Goal: Transaction & Acquisition: Download file/media

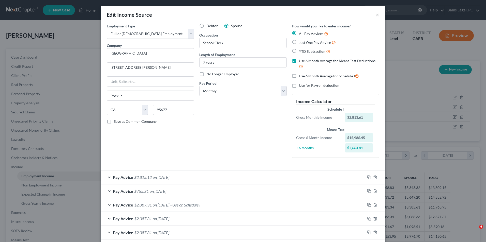
select select "0"
select select "4"
select select "0"
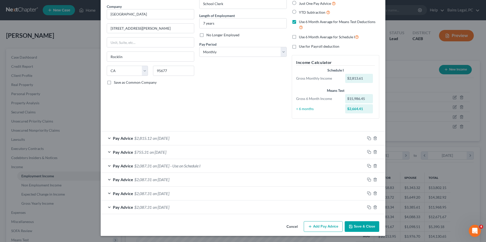
click at [355, 227] on button "Save & Close" at bounding box center [361, 226] width 35 height 11
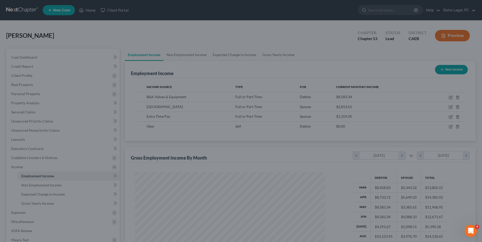
scroll to position [253903, 253798]
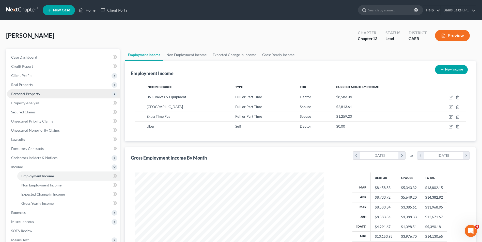
click at [34, 93] on span "Personal Property" at bounding box center [25, 94] width 29 height 4
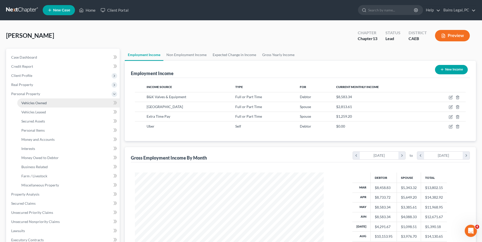
click at [36, 103] on span "Vehicles Owned" at bounding box center [33, 103] width 25 height 4
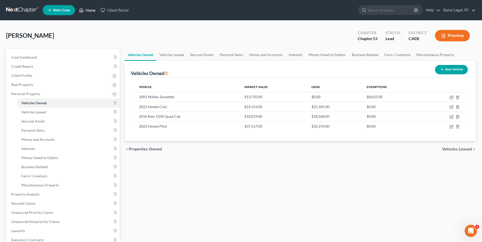
click at [88, 12] on link "Home" at bounding box center [87, 10] width 22 height 9
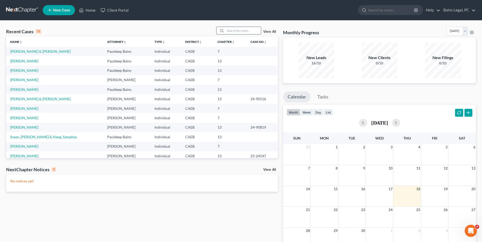
click at [253, 32] on input "search" at bounding box center [243, 30] width 36 height 7
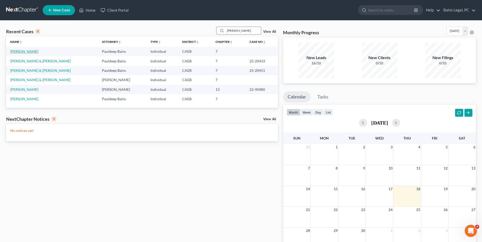
type input "kevin"
click at [25, 50] on link "[PERSON_NAME]" at bounding box center [24, 51] width 28 height 4
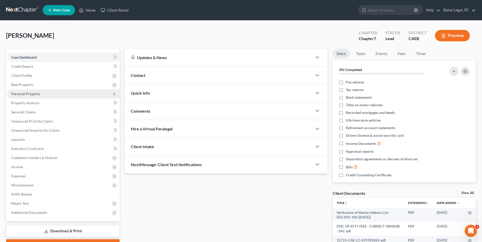
click at [43, 93] on span "Personal Property" at bounding box center [63, 93] width 113 height 9
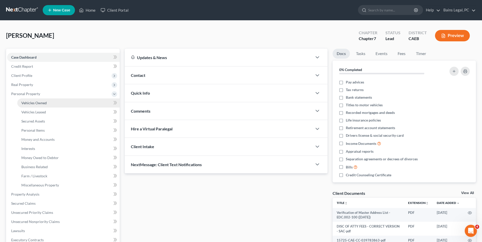
click at [43, 103] on span "Vehicles Owned" at bounding box center [33, 103] width 25 height 4
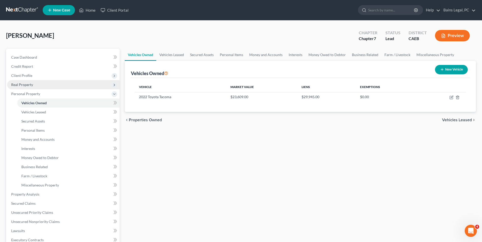
click at [29, 87] on span "Real Property" at bounding box center [63, 84] width 113 height 9
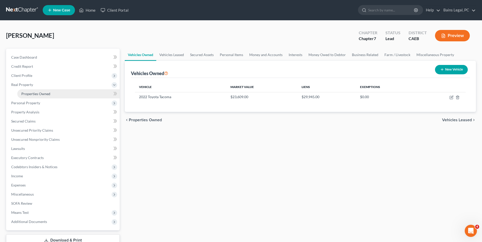
click at [32, 96] on span "Properties Owned" at bounding box center [35, 94] width 29 height 4
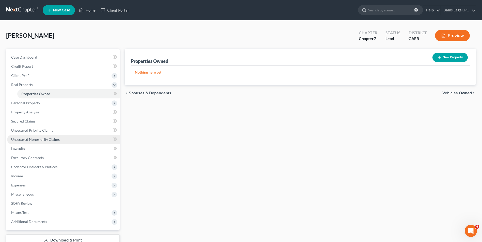
click at [35, 138] on span "Unsecured Nonpriority Claims" at bounding box center [35, 139] width 49 height 4
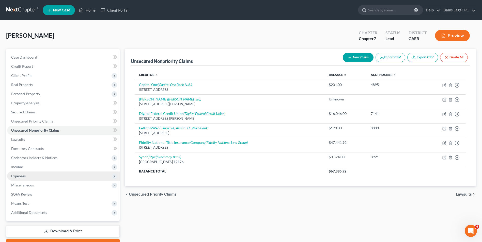
click at [35, 178] on span "Expenses" at bounding box center [63, 176] width 113 height 9
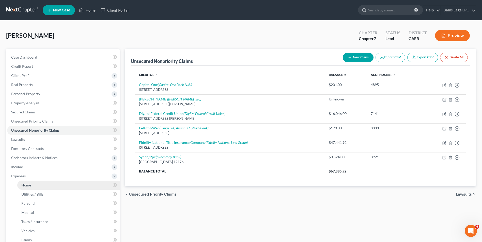
click at [34, 185] on link "Home" at bounding box center [68, 185] width 102 height 9
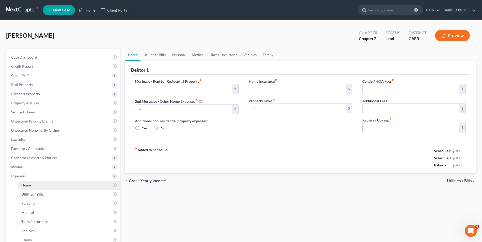
type input "1,550.00"
type input "0.00"
radio input "true"
type input "0.00"
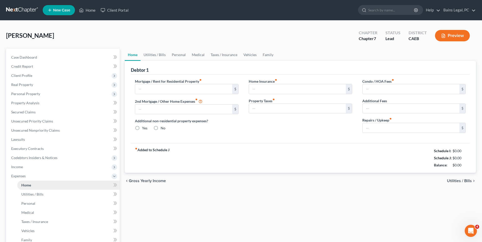
type input "0.00"
type input "15.00"
click at [279, 208] on div "Home Utilities / Bills Personal Medical Taxes / Insurance Vehicles Family Debto…" at bounding box center [300, 182] width 356 height 266
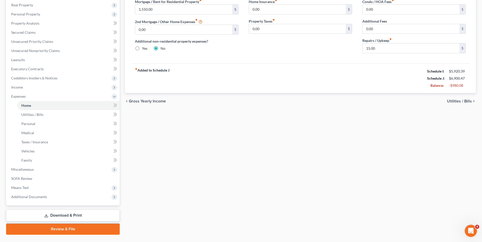
scroll to position [92, 0]
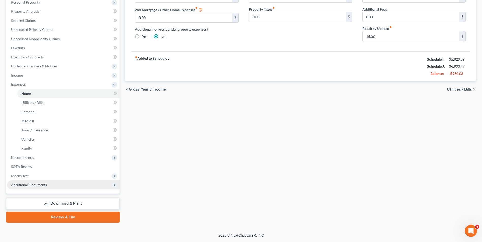
click at [39, 187] on span "Additional Documents" at bounding box center [63, 185] width 113 height 9
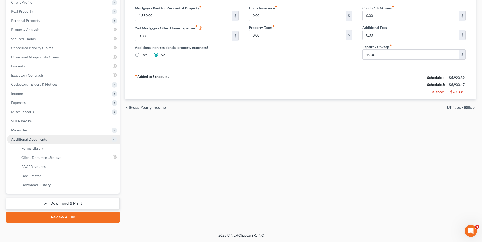
scroll to position [73, 0]
click at [56, 146] on link "Forms Library" at bounding box center [68, 148] width 102 height 9
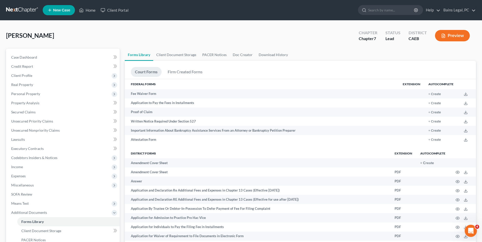
scroll to position [722, 0]
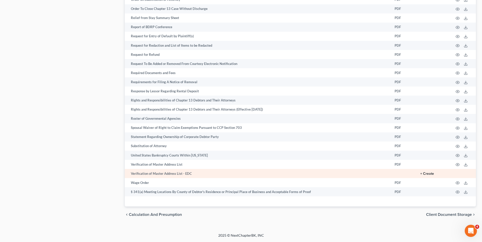
click at [427, 173] on button "+ Create" at bounding box center [427, 174] width 14 height 4
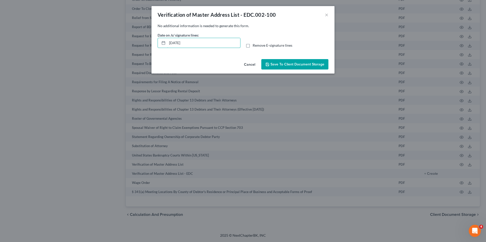
drag, startPoint x: 215, startPoint y: 42, endPoint x: 113, endPoint y: 52, distance: 102.6
click at [113, 52] on div "Verification of Master Address List - EDC.002-100 × No additional information i…" at bounding box center [243, 121] width 486 height 242
type input "[DATE]"
click at [295, 66] on span "Save to Client Document Storage" at bounding box center [297, 64] width 54 height 4
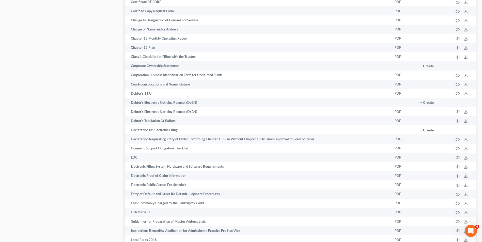
scroll to position [87, 0]
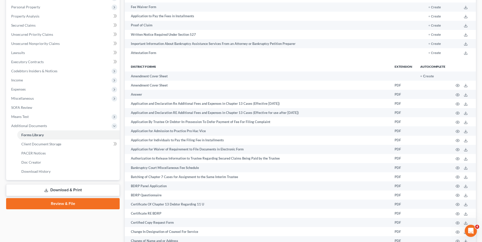
click at [70, 189] on link "Download & Print" at bounding box center [63, 190] width 114 height 12
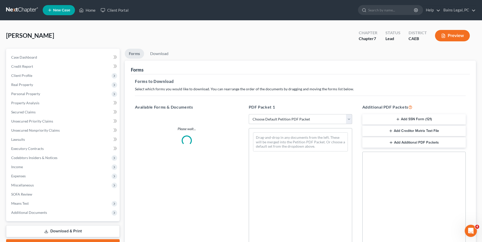
click at [281, 125] on div "PDF Packet 1 Choose Default Petition PDF Packet Complete Bankruptcy Petition (a…" at bounding box center [301, 186] width 114 height 172
click at [266, 118] on select "Choose Default Petition PDF Packet Complete Bankruptcy Petition (all forms and …" at bounding box center [300, 119] width 103 height 10
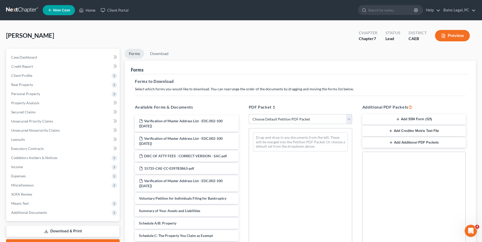
select select "0"
click at [249, 114] on select "Choose Default Petition PDF Packet Complete Bankruptcy Petition (all forms and …" at bounding box center [300, 119] width 103 height 10
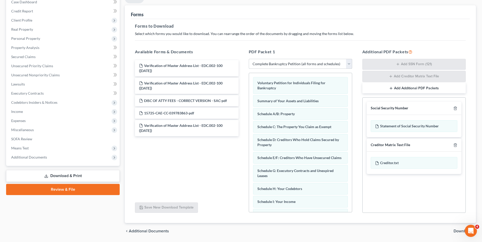
scroll to position [59, 0]
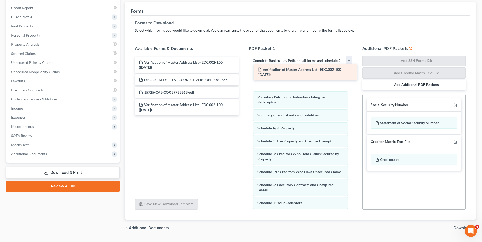
drag, startPoint x: 166, startPoint y: 61, endPoint x: 284, endPoint y: 68, distance: 118.8
click at [242, 68] on div "Verification of Master Address List - EDC.002-100 (09/18/2025) Verification of …" at bounding box center [187, 86] width 112 height 59
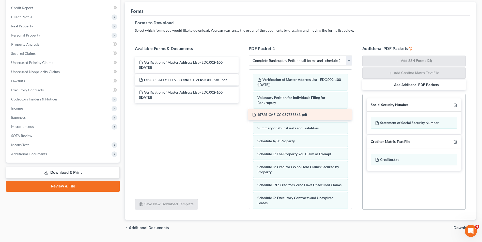
drag, startPoint x: 185, startPoint y: 93, endPoint x: 298, endPoint y: 115, distance: 115.5
click at [242, 103] on div "15725-CAE-CC-039783863-pdf Verification of Master Address List - EDC.002-100 (0…" at bounding box center [187, 80] width 112 height 46
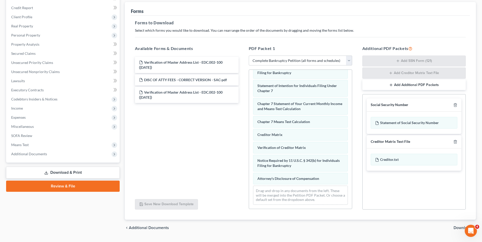
scroll to position [193, 0]
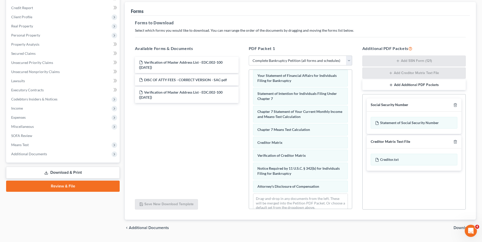
click at [249, 160] on div "Verification of Master Address List - EDC.002-100 (09/18/2025) Voluntary Petiti…" at bounding box center [300, 47] width 103 height 340
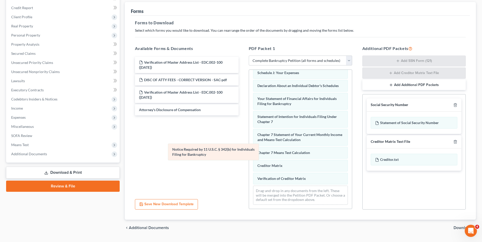
scroll to position [175, 0]
drag, startPoint x: 278, startPoint y: 180, endPoint x: 192, endPoint y: 155, distance: 88.8
click at [249, 155] on div "Notice Required by 11 U.S.C. § 342(b) for Individuals Filing for Bankruptcy Ver…" at bounding box center [300, 54] width 103 height 309
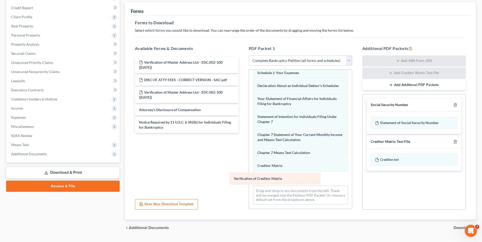
scroll to position [162, 0]
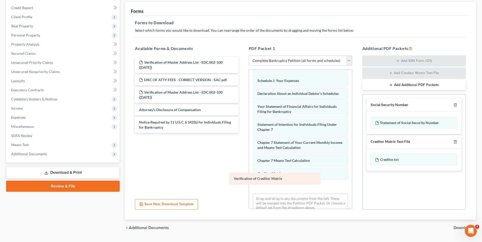
drag, startPoint x: 270, startPoint y: 178, endPoint x: 179, endPoint y: 159, distance: 93.2
click at [249, 159] on div "Verification of Creditor Matrix Verification of Master Address List - EDC.002-1…" at bounding box center [300, 62] width 103 height 309
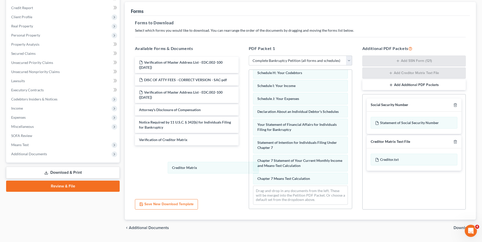
scroll to position [149, 0]
drag, startPoint x: 268, startPoint y: 178, endPoint x: 198, endPoint y: 171, distance: 70.7
click at [249, 167] on div "Creditor Matrix Verification of Master Address List - EDC.002-100 (09/18/2025) …" at bounding box center [300, 67] width 103 height 283
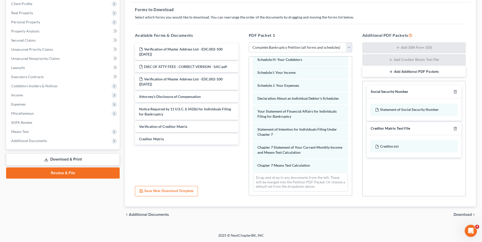
click at [461, 214] on span "Download" at bounding box center [462, 215] width 18 height 4
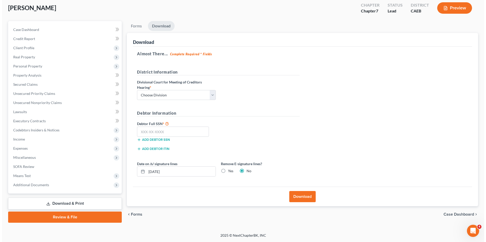
scroll to position [28, 0]
click at [172, 101] on div "District Information Divisional Court for Meeting of Creditors Hearing * Choose…" at bounding box center [216, 86] width 168 height 35
click at [162, 98] on select "Choose Division Fresno Modesto Sacramento" at bounding box center [174, 95] width 79 height 10
select select "2"
click at [135, 90] on select "Choose Division Fresno Modesto Sacramento" at bounding box center [174, 95] width 79 height 10
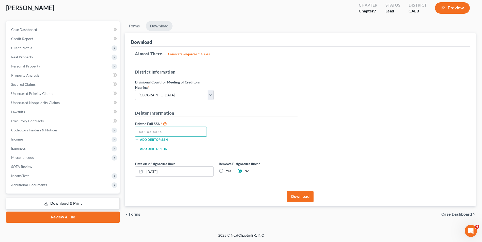
click at [160, 133] on input "text" at bounding box center [171, 132] width 72 height 10
type input "572-49-9138"
drag, startPoint x: 187, startPoint y: 169, endPoint x: 92, endPoint y: 186, distance: 96.9
click at [92, 186] on div "Petition Navigation Case Dashboard Payments Invoices Payments Payments Credit R…" at bounding box center [241, 122] width 475 height 202
type input "[DATE]"
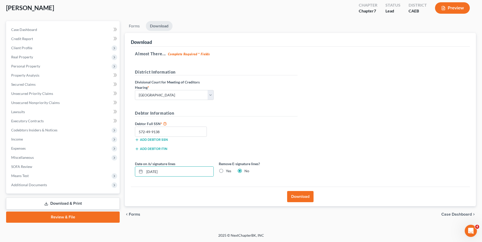
click at [299, 199] on button "Download" at bounding box center [300, 196] width 26 height 11
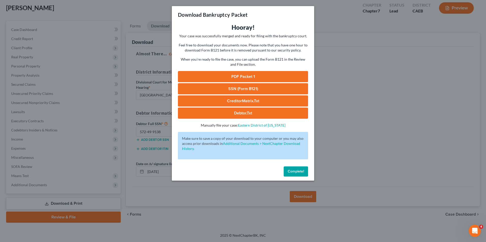
click at [252, 77] on link "PDF Packet 1" at bounding box center [243, 76] width 130 height 11
click at [259, 88] on link "SSN (Form B121)" at bounding box center [243, 88] width 130 height 11
click at [252, 99] on link "CreditorMatrix.txt" at bounding box center [243, 101] width 130 height 11
click at [247, 116] on link "Debtor.txt" at bounding box center [243, 113] width 130 height 11
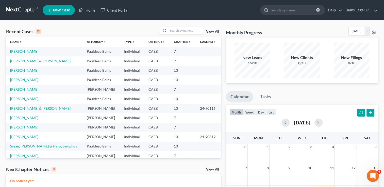
click at [20, 53] on link "[PERSON_NAME]" at bounding box center [24, 51] width 28 height 4
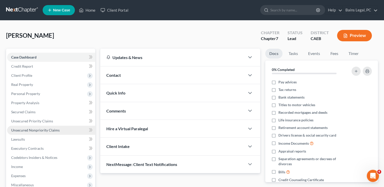
click at [38, 131] on span "Unsecured Nonpriority Claims" at bounding box center [35, 130] width 49 height 4
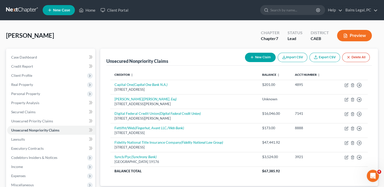
click at [138, 30] on div "[PERSON_NAME] Upgraded Chapter Chapter 7 Status Lead District CAEB Preview" at bounding box center [192, 38] width 372 height 22
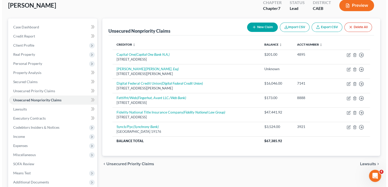
scroll to position [30, 0]
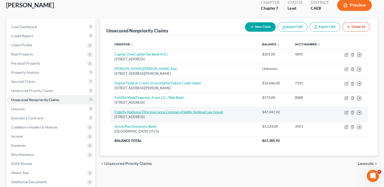
click at [199, 111] on icon "(Fidelity National Law Group)" at bounding box center [202, 112] width 42 height 4
select select "4"
select select "3"
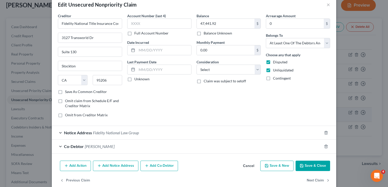
scroll to position [18, 0]
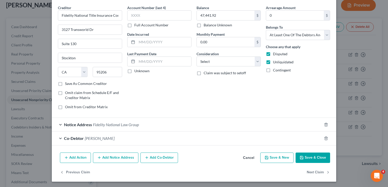
click at [130, 122] on span "Fidelity National Law Group" at bounding box center [116, 124] width 46 height 5
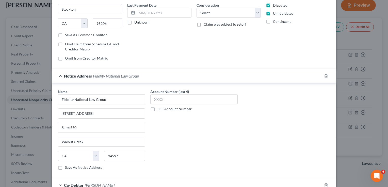
scroll to position [79, 0]
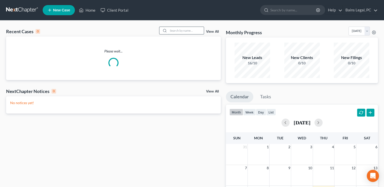
click at [186, 31] on input "search" at bounding box center [186, 30] width 36 height 7
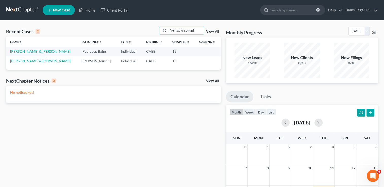
type input "miller"
click at [36, 51] on link "Miller, Robert & Cynthia" at bounding box center [40, 51] width 60 height 4
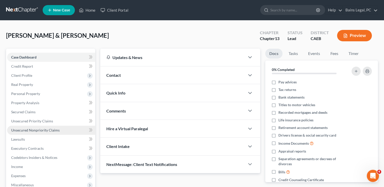
click at [34, 131] on span "Unsecured Nonpriority Claims" at bounding box center [35, 130] width 49 height 4
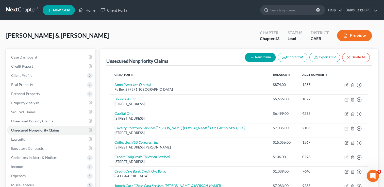
click at [157, 37] on div "Miller, Robert & Cynthia Upgraded Chapter Chapter 13 Status Lead District CAEB …" at bounding box center [192, 38] width 372 height 22
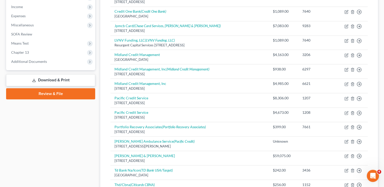
scroll to position [221, 0]
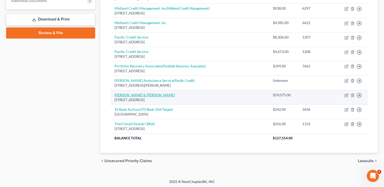
click at [141, 93] on link "Roberta & Michael Burris" at bounding box center [145, 95] width 60 height 4
select select "39"
select select "2"
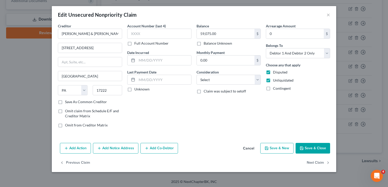
click at [250, 146] on button "Cancel" at bounding box center [248, 149] width 19 height 10
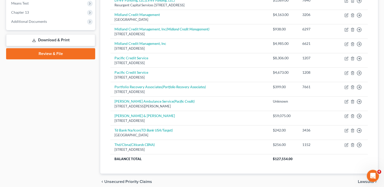
scroll to position [201, 0]
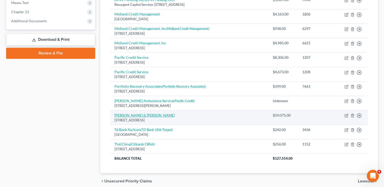
click at [129, 113] on link "Roberta & Michael Burris" at bounding box center [145, 115] width 60 height 4
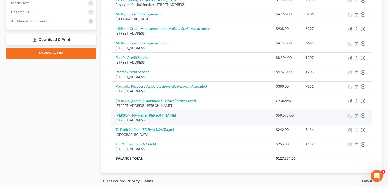
select select "39"
select select "2"
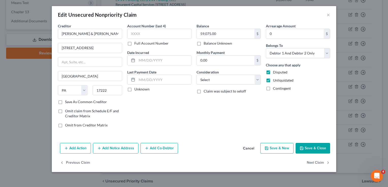
click at [273, 90] on label "Contingent" at bounding box center [282, 88] width 18 height 5
click at [275, 89] on input "Contingent" at bounding box center [276, 87] width 3 height 3
checkbox input "true"
click at [318, 147] on button "Save & Close" at bounding box center [313, 148] width 35 height 11
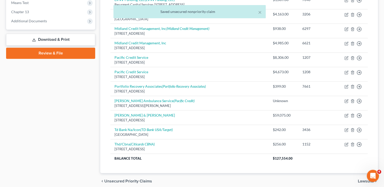
click at [85, 118] on div "Case Dashboard Payments Invoices Payments Payments Credit Report Client Profile" at bounding box center [51, 19] width 94 height 342
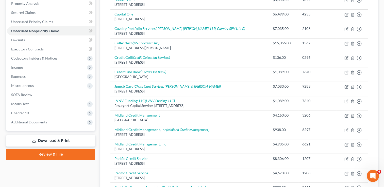
scroll to position [99, 0]
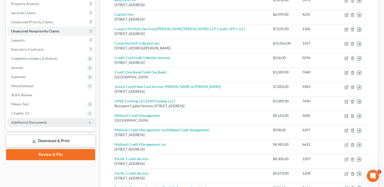
click at [30, 122] on span "Additional Documents" at bounding box center [29, 122] width 36 height 4
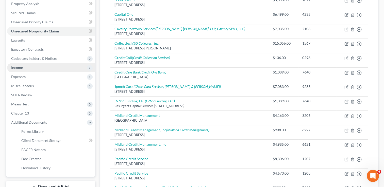
click at [28, 67] on span "Income" at bounding box center [51, 67] width 88 height 9
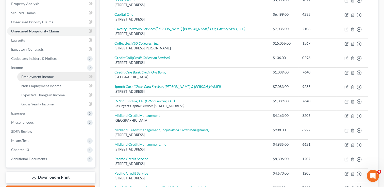
click at [31, 76] on span "Employment Income" at bounding box center [37, 77] width 33 height 4
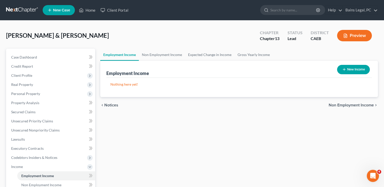
click at [132, 131] on div "Employment Income Non Employment Income Expected Change in Income Gross Yearly …" at bounding box center [239, 173] width 283 height 248
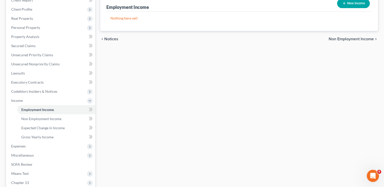
scroll to position [128, 0]
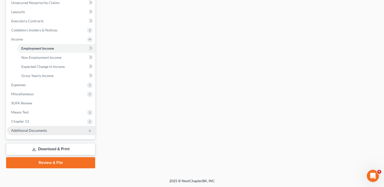
click at [36, 129] on span "Additional Documents" at bounding box center [29, 131] width 36 height 4
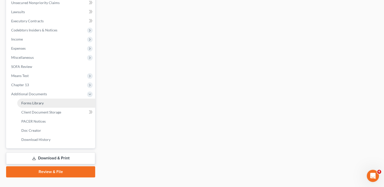
click at [34, 101] on span "Forms Library" at bounding box center [32, 103] width 22 height 4
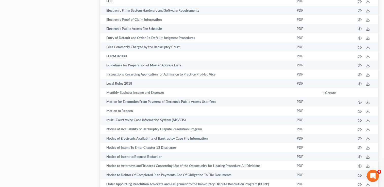
scroll to position [813, 0]
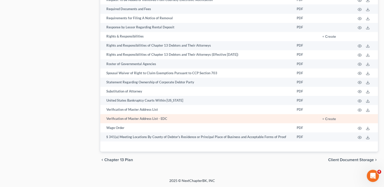
click at [328, 122] on td "+ Create" at bounding box center [335, 118] width 33 height 9
click at [326, 120] on button "+ Create" at bounding box center [330, 120] width 14 height 4
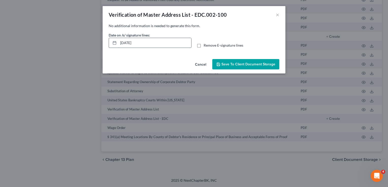
click at [150, 44] on input "[DATE]" at bounding box center [154, 43] width 73 height 10
click at [197, 49] on div "Date on /s/ signature lines: Remove E-signature lines" at bounding box center [194, 43] width 176 height 20
click at [204, 47] on label "Remove E-signature lines" at bounding box center [224, 45] width 40 height 5
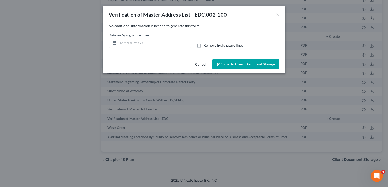
click at [206, 46] on input "Remove E-signature lines" at bounding box center [207, 44] width 3 height 3
checkbox input "true"
click at [235, 61] on button "Save to Client Document Storage" at bounding box center [245, 64] width 67 height 11
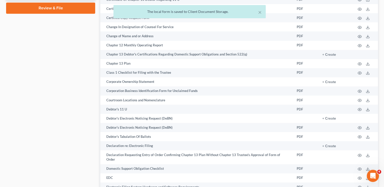
scroll to position [205, 0]
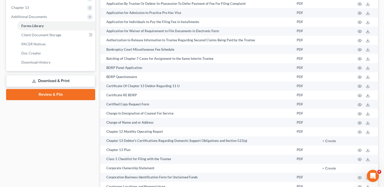
click at [42, 80] on link "Download & Print" at bounding box center [50, 81] width 89 height 12
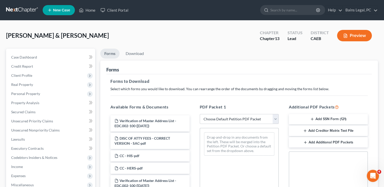
click at [229, 42] on div "Miller, Robert & Cynthia Upgraded Chapter Chapter 13 Status Lead District CAEB …" at bounding box center [192, 38] width 372 height 22
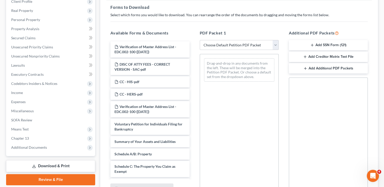
scroll to position [81, 0]
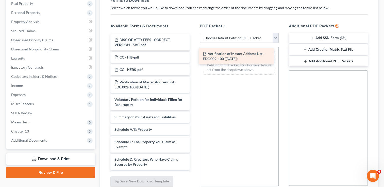
drag, startPoint x: 170, startPoint y: 39, endPoint x: 258, endPoint y: 53, distance: 89.6
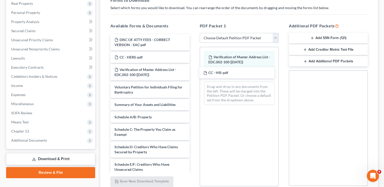
drag, startPoint x: 161, startPoint y: 57, endPoint x: 167, endPoint y: 59, distance: 7.1
click at [194, 73] on div "CC - HIS-pdf DISC OF ATTY FEES - CORRECT VERSION - SAC-pdf CC - HIS-pdf CC - HE…" at bounding box center [149, 186] width 87 height 304
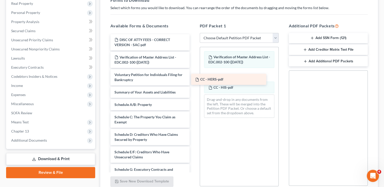
drag, startPoint x: 168, startPoint y: 55, endPoint x: 249, endPoint y: 78, distance: 83.9
click at [194, 78] on div "CC - HERS-pdf DISC OF ATTY FEES - CORRECT VERSION - SAC-pdf CC - HERS-pdf Verif…" at bounding box center [149, 179] width 87 height 291
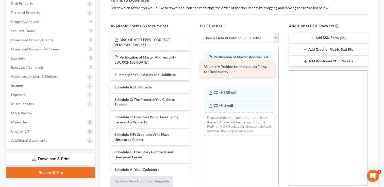
drag, startPoint x: 146, startPoint y: 77, endPoint x: 236, endPoint y: 69, distance: 90.0
click at [194, 69] on div "Voluntary Petition for Individuals Filing for Bankruptcy DISC OF ATTY FEES - CO…" at bounding box center [149, 171] width 87 height 274
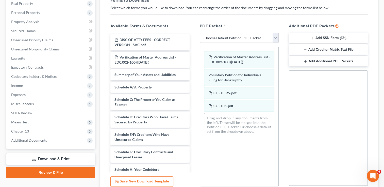
scroll to position [136, 0]
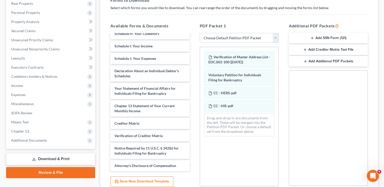
click at [324, 37] on button "Add SSN Form (121)" at bounding box center [328, 38] width 79 height 11
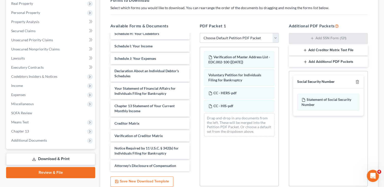
click at [318, 51] on button "Add Creditor Matrix Text File" at bounding box center [328, 50] width 79 height 11
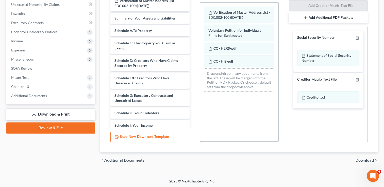
scroll to position [0, 0]
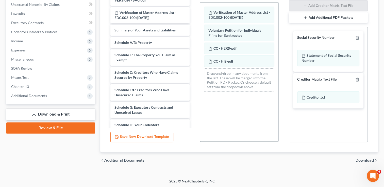
click at [196, 19] on div "PDF Packet 1 Choose Default Petition PDF Packet Complete Bankruptcy Petition (a…" at bounding box center [239, 60] width 89 height 173
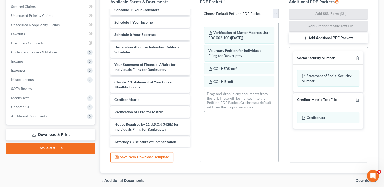
scroll to position [136, 0]
click at [359, 179] on span "Download" at bounding box center [365, 181] width 18 height 4
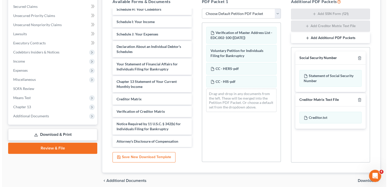
scroll to position [91, 0]
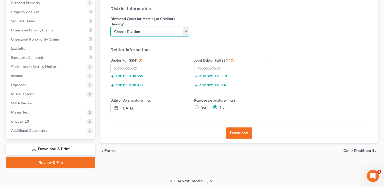
click at [132, 32] on select "Choose Division Fresno Modesto Sacramento" at bounding box center [149, 32] width 79 height 10
select select "2"
click at [110, 27] on select "Choose Division Fresno Modesto Sacramento" at bounding box center [149, 32] width 79 height 10
click at [172, 62] on label "Debtor Full SSN *" at bounding box center [150, 60] width 84 height 6
click at [172, 66] on input "text" at bounding box center [146, 68] width 72 height 10
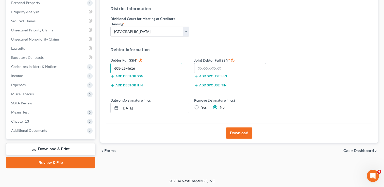
type input "608-26-4616"
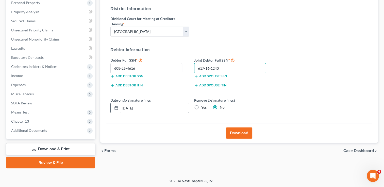
type input "617-16-1240"
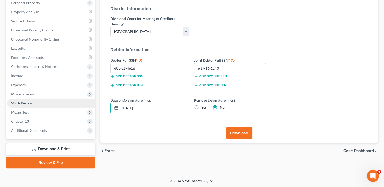
drag, startPoint x: 149, startPoint y: 105, endPoint x: 40, endPoint y: 100, distance: 108.6
click at [40, 100] on div "Petition Navigation Case Dashboard Payments Invoices Payments Payments Credit R…" at bounding box center [192, 63] width 377 height 211
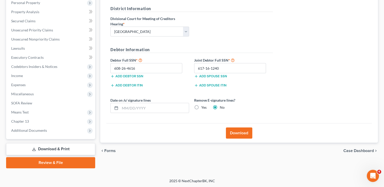
click at [201, 105] on label "Yes" at bounding box center [203, 107] width 5 height 5
click at [203, 105] on input "Yes" at bounding box center [204, 106] width 3 height 3
radio input "true"
radio input "false"
click at [241, 133] on button "Download" at bounding box center [239, 133] width 26 height 11
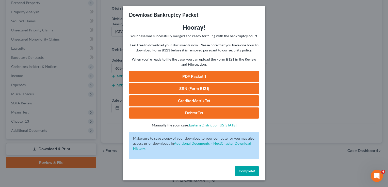
click at [210, 80] on link "PDF Packet 1" at bounding box center [194, 76] width 130 height 11
click at [227, 85] on link "SSN (Form B121)" at bounding box center [194, 88] width 130 height 11
